Goal: Task Accomplishment & Management: Complete application form

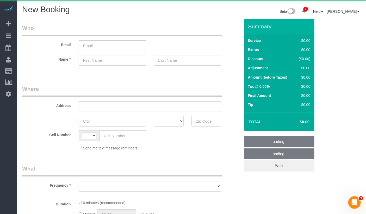
select select "string:[GEOGRAPHIC_DATA]"
select select "object:1105"
select select "number:89"
select select "number:90"
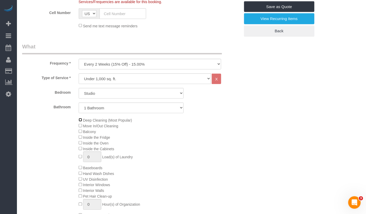
scroll to position [145, 0]
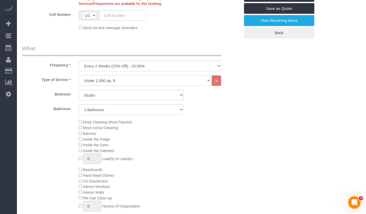
click at [109, 82] on select "Under 1,000 sq. ft. 1,001 - 1,500 sq. ft. 1,500+ sq. ft. Custom Cleaning Office…" at bounding box center [145, 80] width 133 height 11
select select "214"
click at [79, 75] on select "Under 1,000 sq. ft. 1,001 - 1,500 sq. ft. 1,500+ sq. ft. Custom Cleaning Office…" at bounding box center [145, 80] width 133 height 11
select select "1"
select select "120"
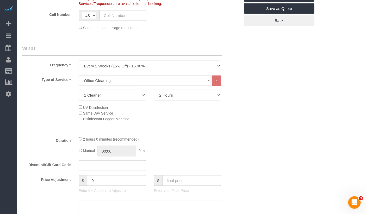
scroll to position [137, 0]
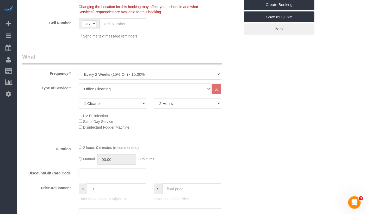
click at [129, 78] on select "One Time Weekly (20% Off) - 20.00% Every 2 Weeks (15% Off) - 15.00% Every 4 Wee…" at bounding box center [150, 74] width 143 height 11
select select "object:1106"
click at [79, 69] on select "One Time Weekly (20% Off) - 20.00% Every 2 Weeks (15% Off) - 15.00% Every 4 Wee…" at bounding box center [150, 74] width 143 height 11
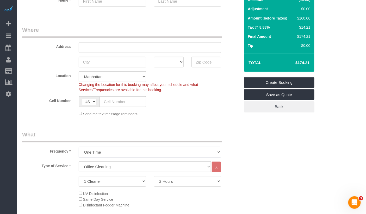
scroll to position [88, 0]
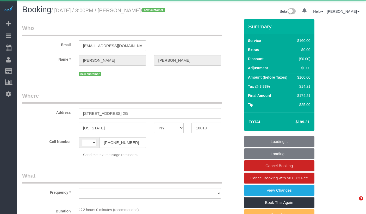
select select "NY"
select select "string:[GEOGRAPHIC_DATA]"
select select "object:633"
select select "string:stripe-pm_1RyLFm4VGloSiKo7346CKzHa"
select select "spot1"
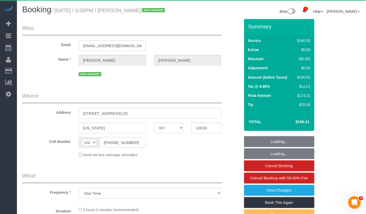
select select "number:60"
select select "number:75"
select select "number:15"
select select "number:7"
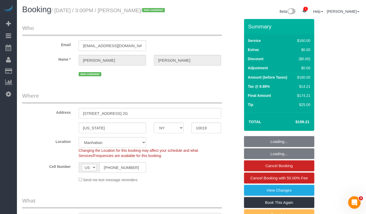
select select "object:918"
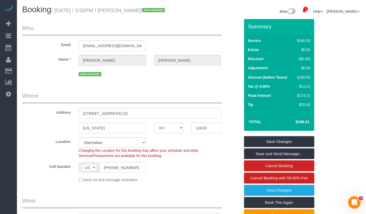
drag, startPoint x: 159, startPoint y: 9, endPoint x: 59, endPoint y: 12, distance: 99.8
click at [59, 12] on small "/ August 22, 2025 / 3:00PM / Kathleen Berry / new customer" at bounding box center [108, 11] width 115 height 6
copy small "August 22, 2025 / 3:00PM / Kathleen Berry"
click at [76, 16] on div "Booking / August 22, 2025 / 3:00PM / Kathleen Berry / new customer" at bounding box center [104, 10] width 173 height 11
drag, startPoint x: 157, startPoint y: 10, endPoint x: 143, endPoint y: 11, distance: 15.0
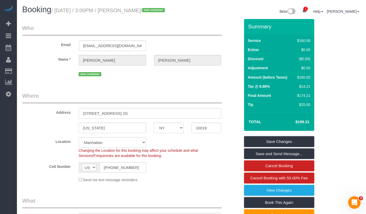
click at [125, 11] on small "/ August 22, 2025 / 3:00PM / Kathleen Berry / new customer" at bounding box center [108, 11] width 115 height 6
copy small "Kathleen Berr"
drag, startPoint x: 150, startPoint y: 10, endPoint x: 161, endPoint y: 13, distance: 11.7
click at [150, 10] on small "/ August 22, 2025 / 3:00PM / Kathleen Berry / new customer" at bounding box center [108, 11] width 115 height 6
drag, startPoint x: 159, startPoint y: 10, endPoint x: 134, endPoint y: 11, distance: 25.3
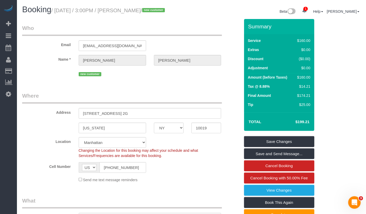
click at [124, 11] on small "/ August 22, 2025 / 3:00PM / Kathleen Berry / new customer" at bounding box center [108, 11] width 115 height 6
copy small "Kathleen Berry"
click at [141, 9] on small "/ August 22, 2025 / 3:00PM / Kathleen Berry / new customer" at bounding box center [108, 11] width 115 height 6
drag, startPoint x: 165, startPoint y: 13, endPoint x: 156, endPoint y: 12, distance: 9.4
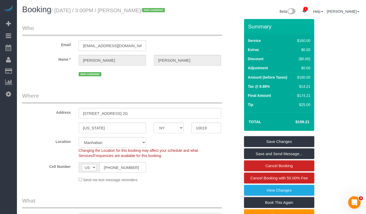
click at [164, 13] on h1 "Booking / August 22, 2025 / 3:00PM / Kathleen Berry / new customer" at bounding box center [104, 9] width 165 height 9
drag, startPoint x: 160, startPoint y: 10, endPoint x: 124, endPoint y: 12, distance: 36.5
click at [124, 12] on small "/ August 22, 2025 / 3:00PM / Kathleen Berry / new customer" at bounding box center [108, 11] width 115 height 6
copy small "Kathleen Berry"
